Goal: Information Seeking & Learning: Learn about a topic

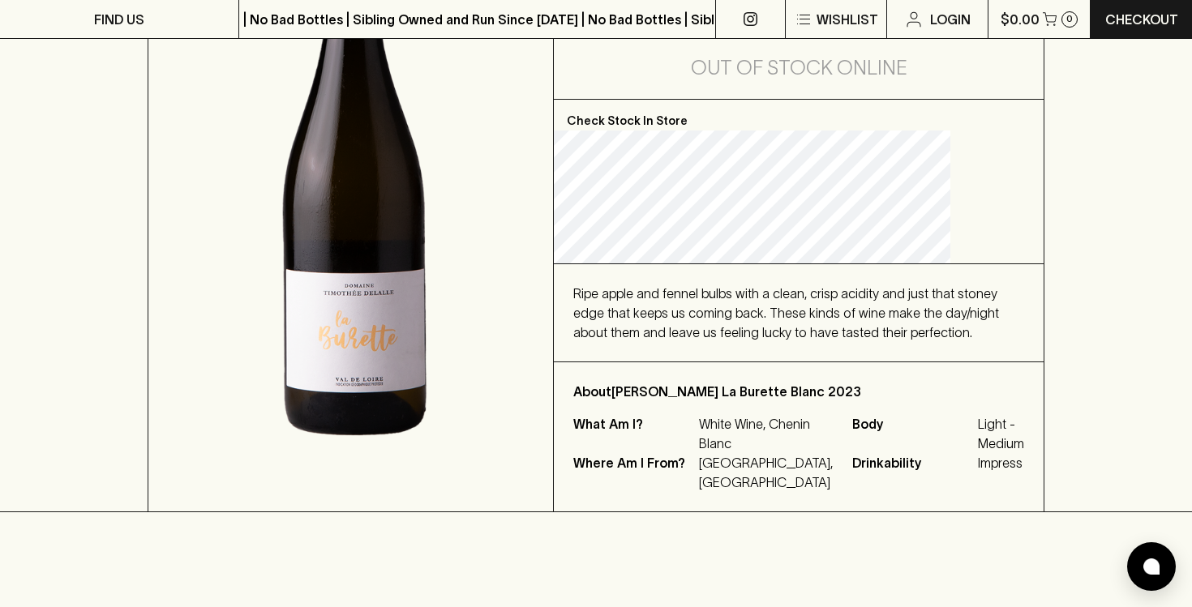
scroll to position [319, 0]
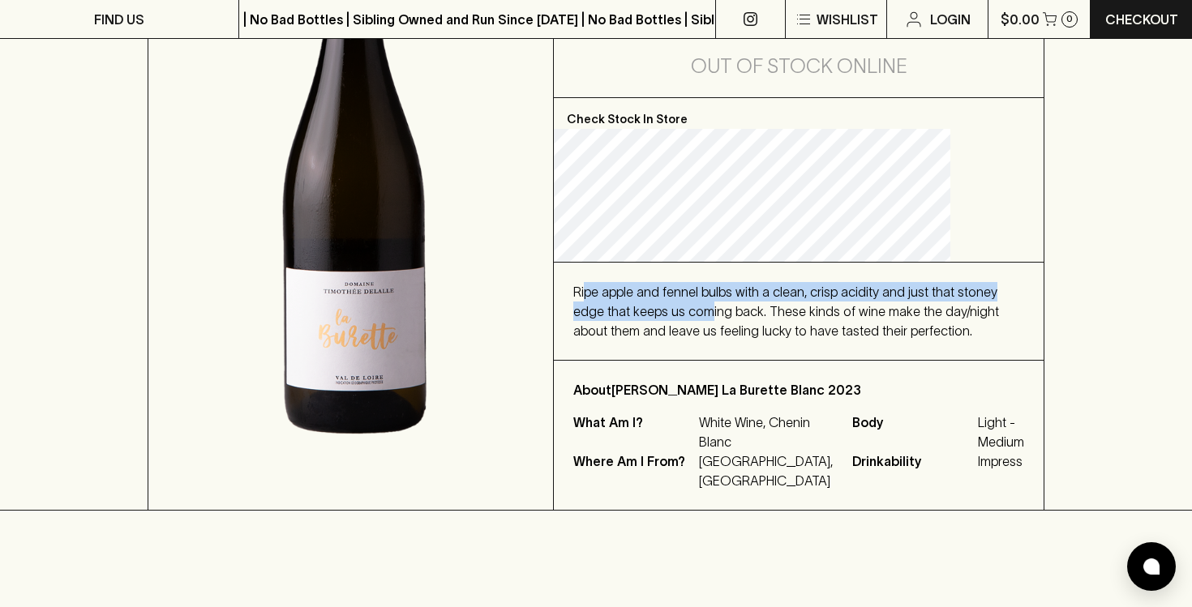
drag, startPoint x: 632, startPoint y: 293, endPoint x: 816, endPoint y: 306, distance: 184.5
click at [816, 306] on span "Ripe apple and fennel bulbs with a clean, crisp acidity and just that stoney ed…" at bounding box center [786, 312] width 426 height 54
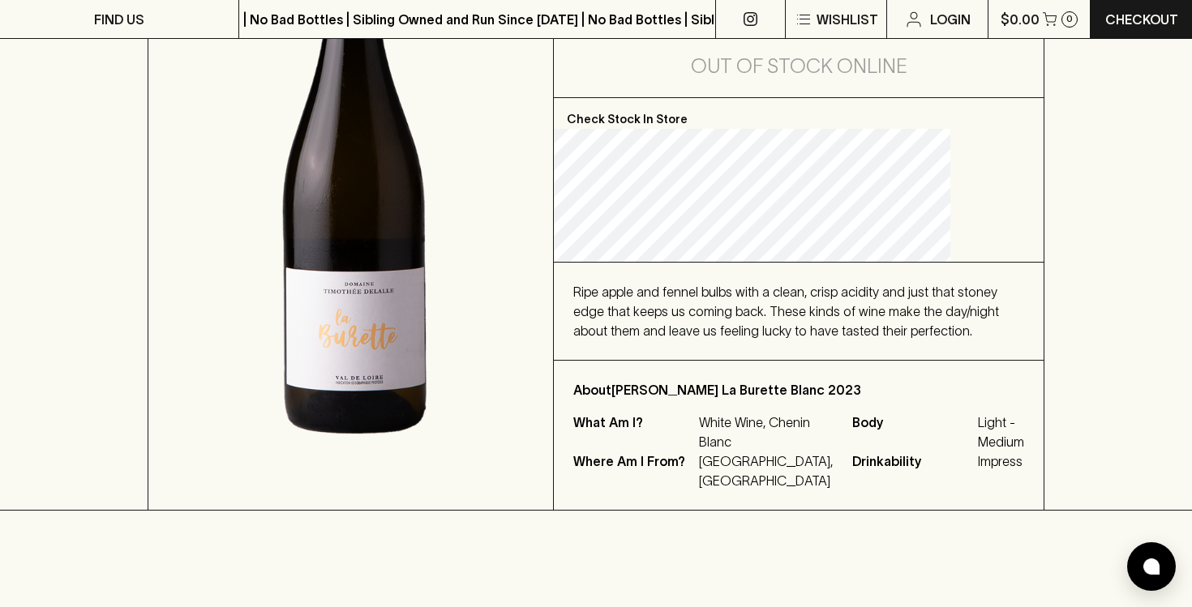
click at [824, 340] on div "Ripe apple and fennel bulbs with a clean, crisp acidity and just that stoney ed…" at bounding box center [798, 311] width 451 height 58
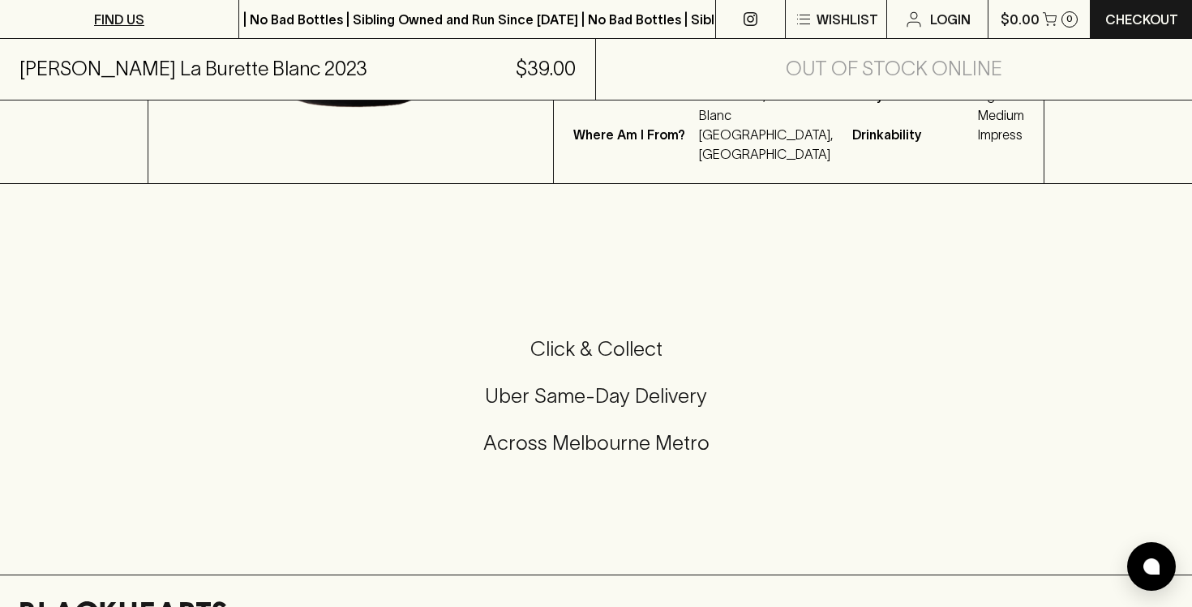
scroll to position [657, 0]
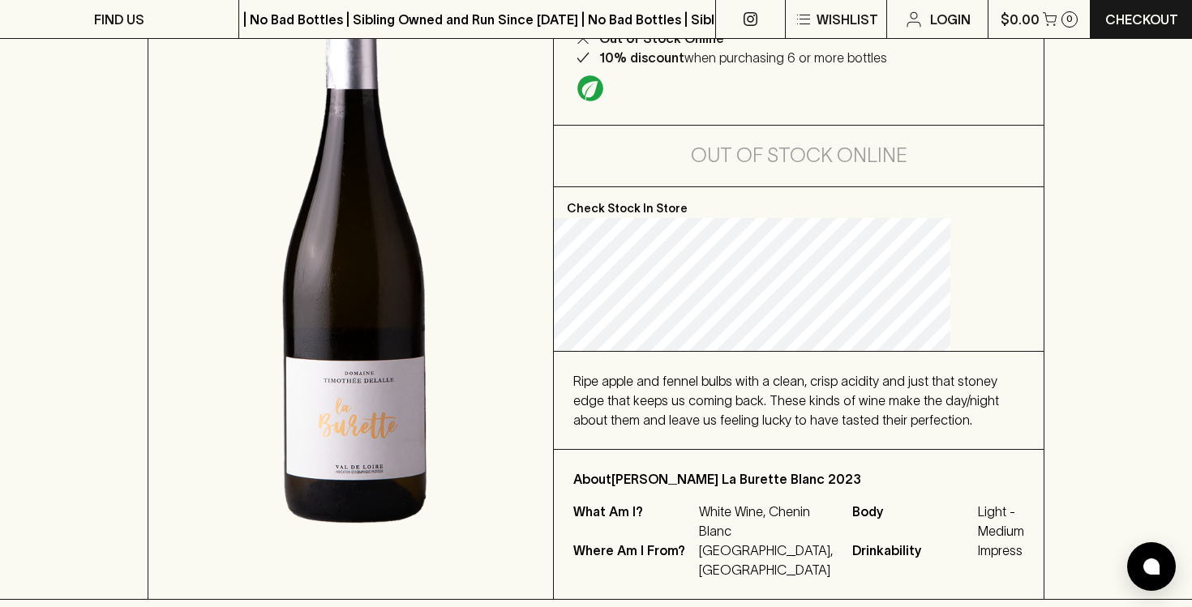
scroll to position [233, 0]
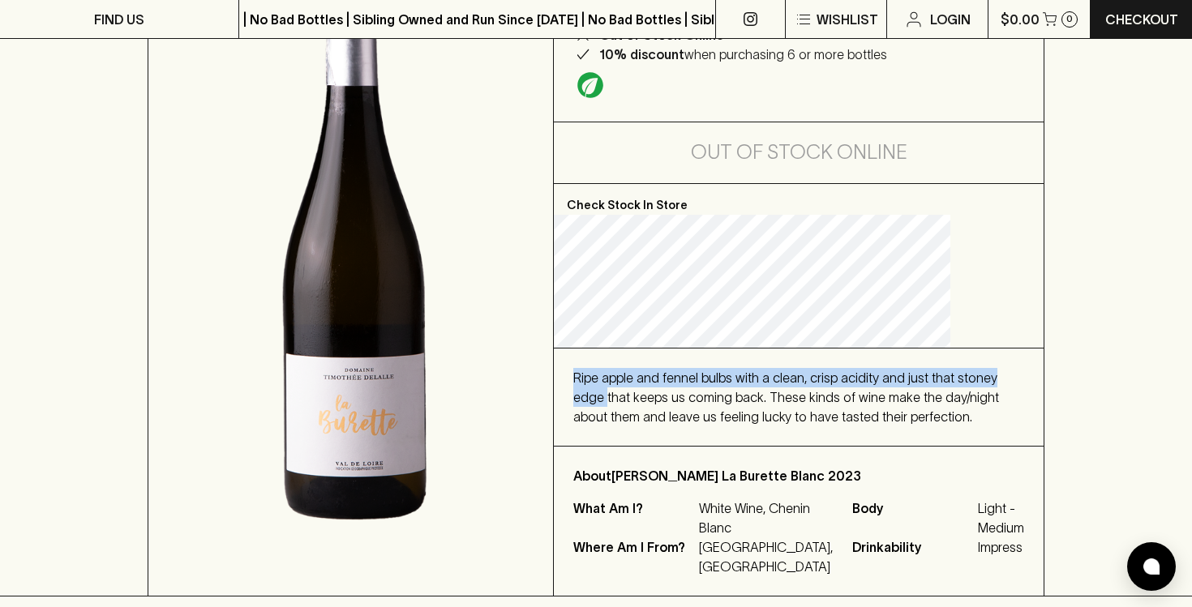
drag, startPoint x: 619, startPoint y: 376, endPoint x: 718, endPoint y: 397, distance: 101.9
click at [718, 397] on span "Ripe apple and fennel bulbs with a clean, crisp acidity and just that stoney ed…" at bounding box center [786, 397] width 426 height 54
copy span "Ripe apple and fennel bulbs with a clean, crisp acidity and just that stoney ed…"
